Goal: Find specific page/section: Find specific page/section

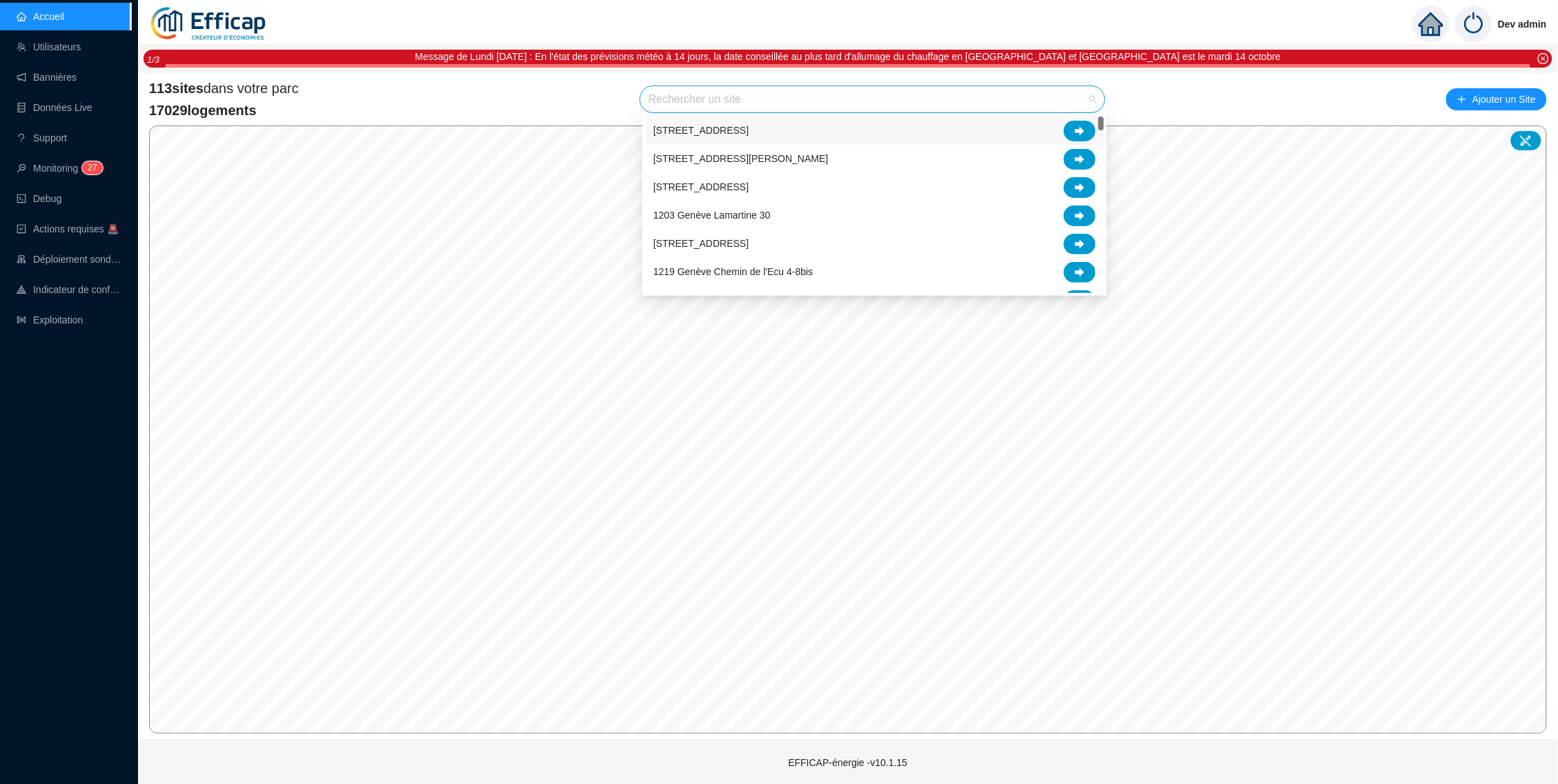
click at [882, 97] on input "search" at bounding box center [866, 99] width 435 height 26
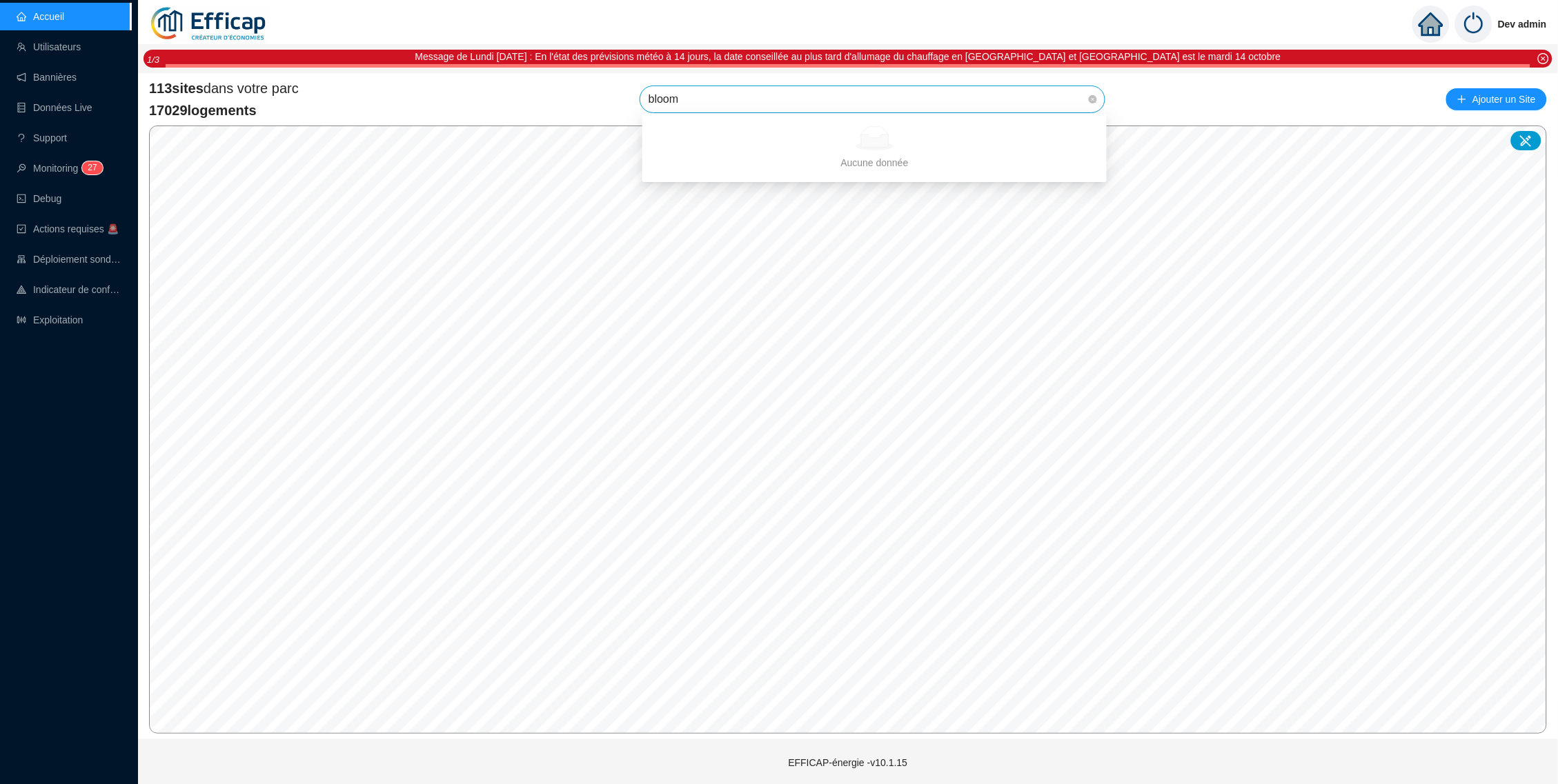
click at [1077, 132] on div "Aucune donnée" at bounding box center [874, 139] width 431 height 24
click at [970, 104] on input "bloom" at bounding box center [866, 99] width 435 height 26
type input "blo"
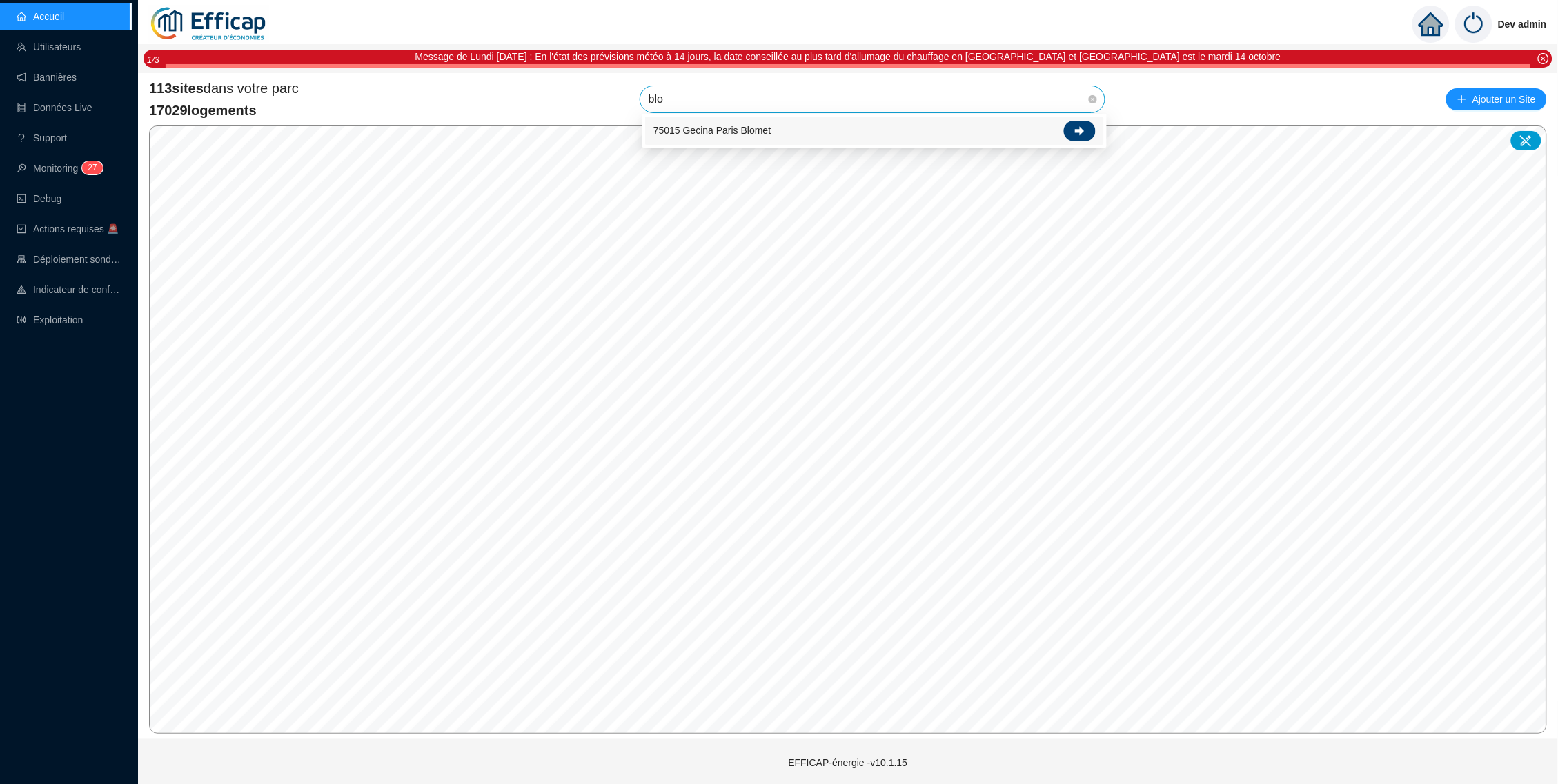
click at [1068, 127] on div at bounding box center [1080, 131] width 32 height 21
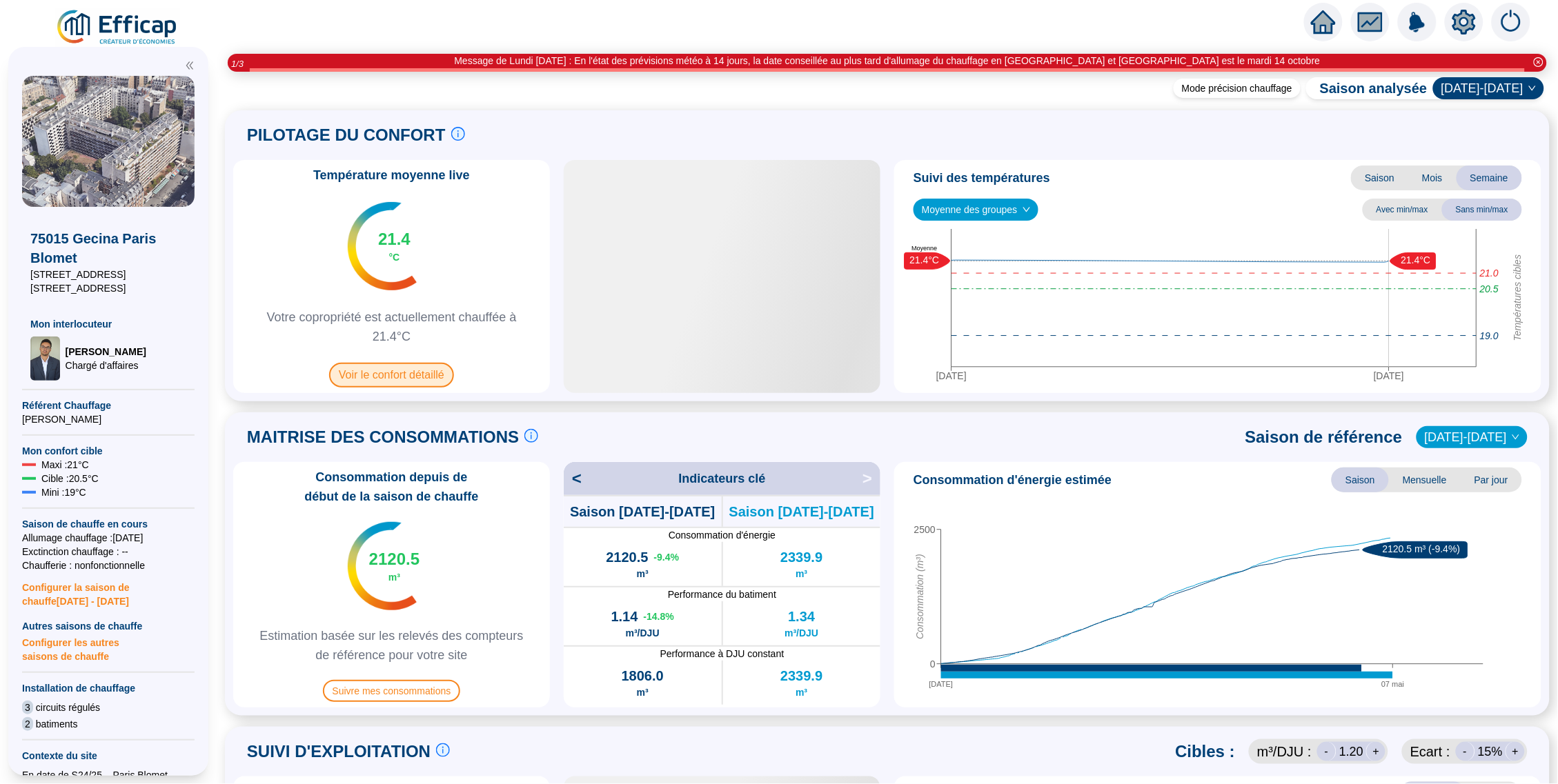
click at [435, 370] on span "Voir le confort détaillé" at bounding box center [391, 375] width 125 height 25
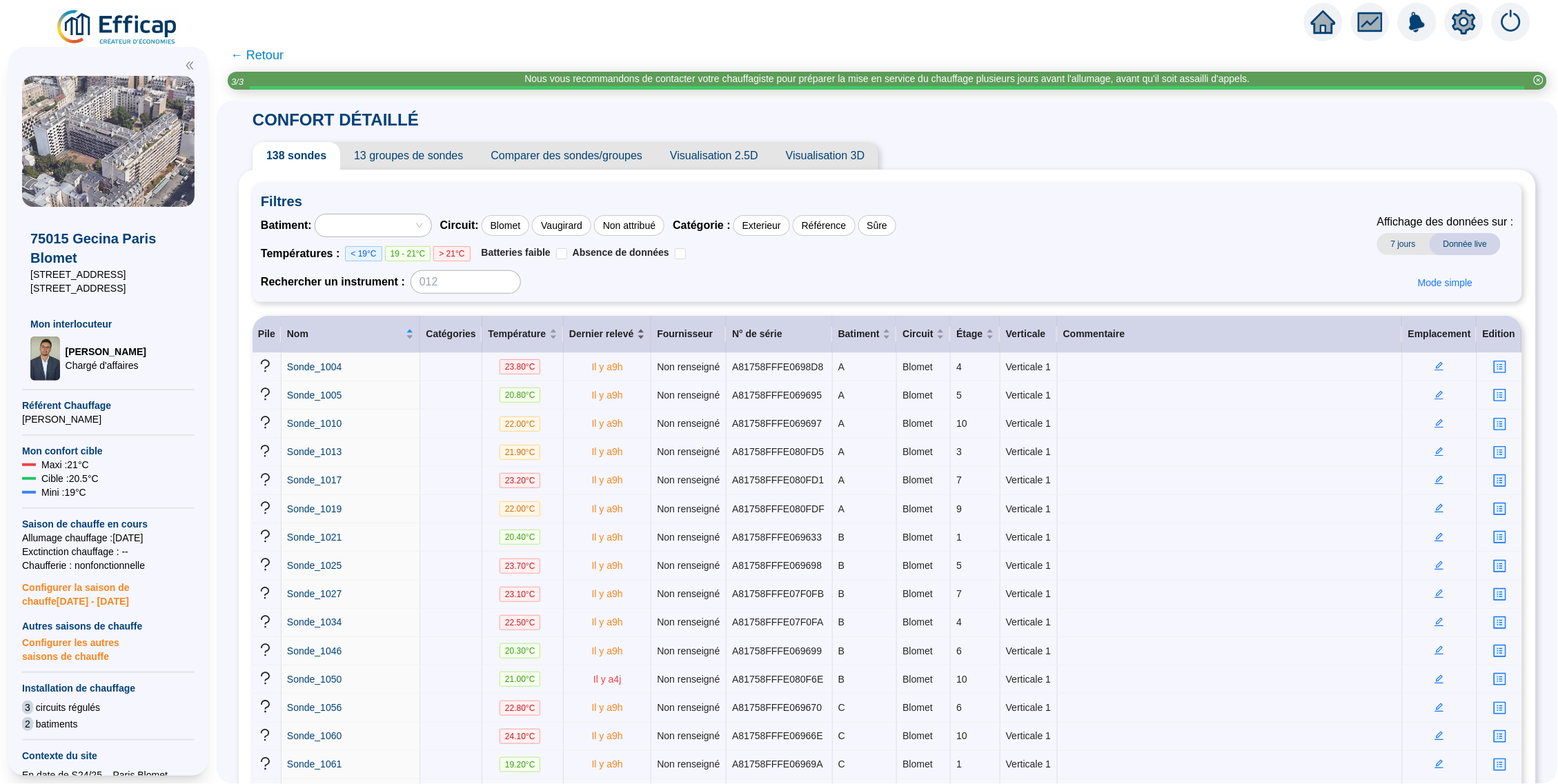
click at [598, 337] on span "Dernier relevé" at bounding box center [601, 334] width 65 height 14
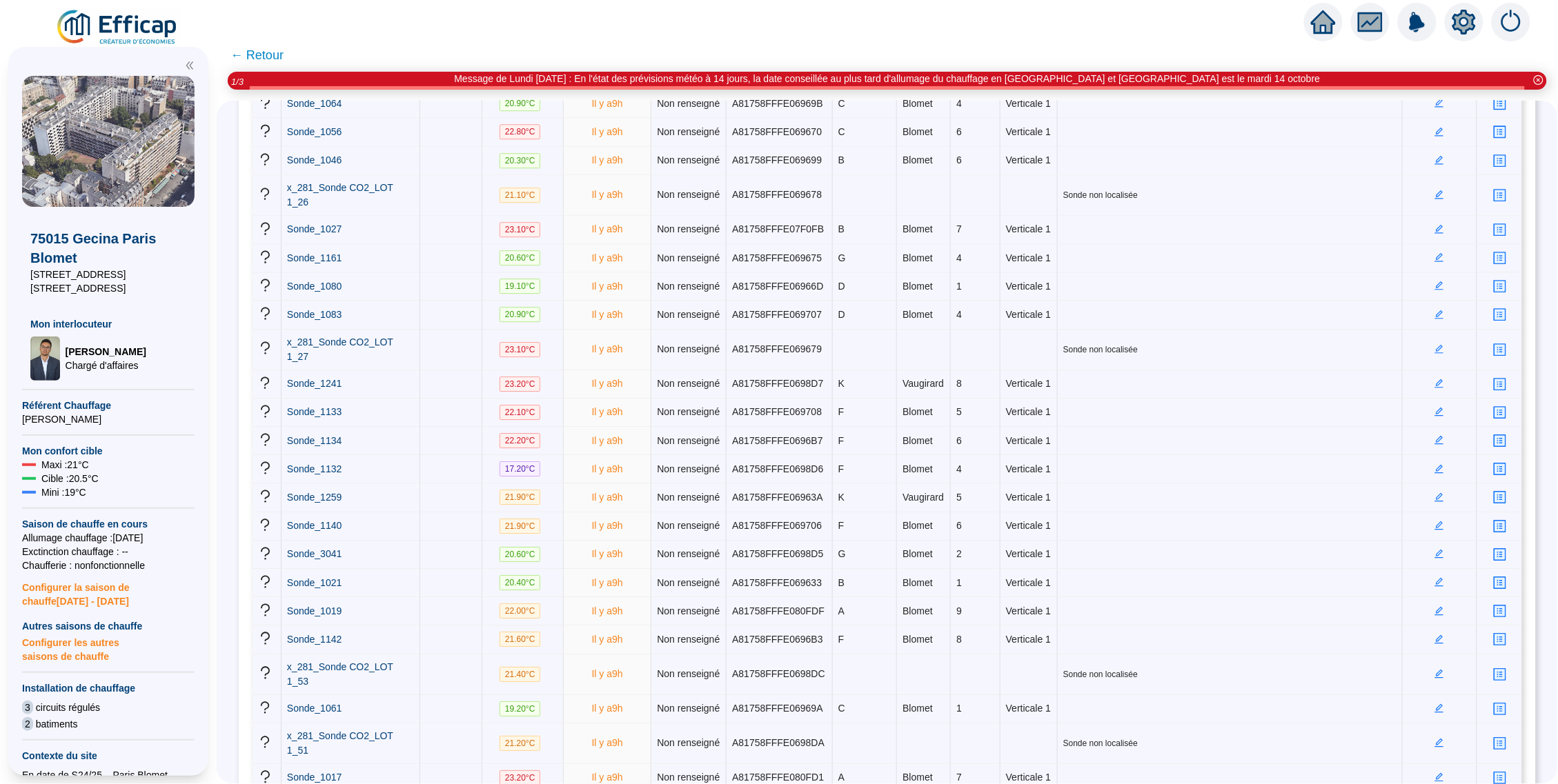
scroll to position [1187, 0]
